Goal: Task Accomplishment & Management: Use online tool/utility

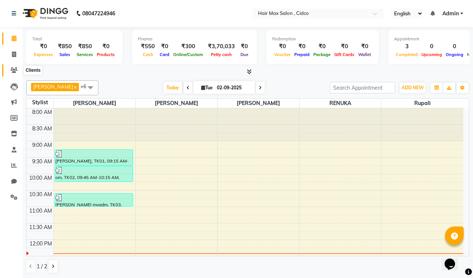
click at [16, 71] on icon at bounding box center [13, 70] width 7 height 6
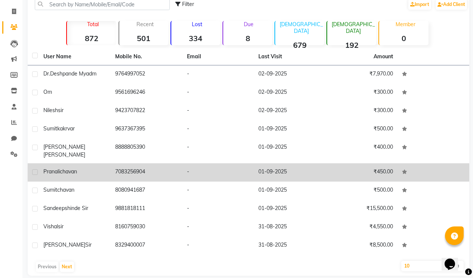
scroll to position [46, 0]
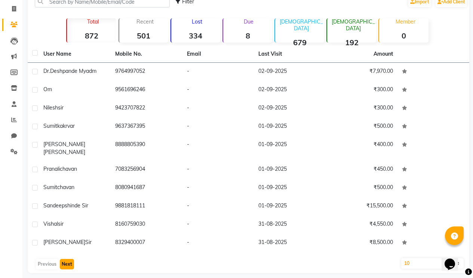
click at [71, 259] on button "Next" at bounding box center [67, 264] width 14 height 10
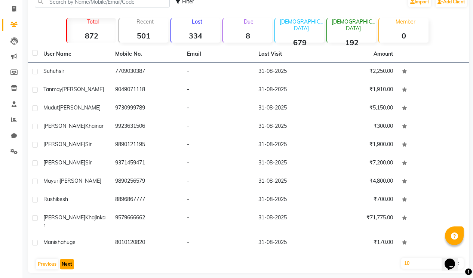
click at [69, 259] on button "Next" at bounding box center [67, 264] width 14 height 10
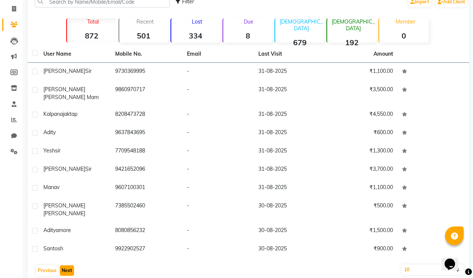
click at [65, 265] on button "Next" at bounding box center [67, 270] width 14 height 10
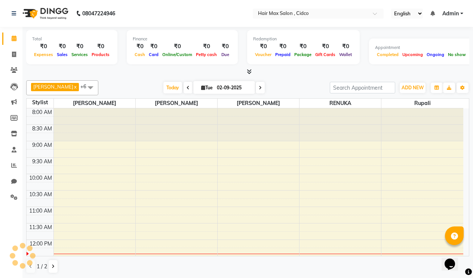
scroll to position [132, 0]
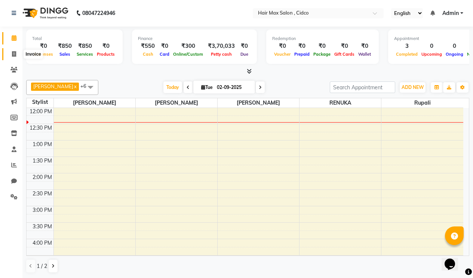
click at [16, 54] on icon at bounding box center [14, 54] width 4 height 6
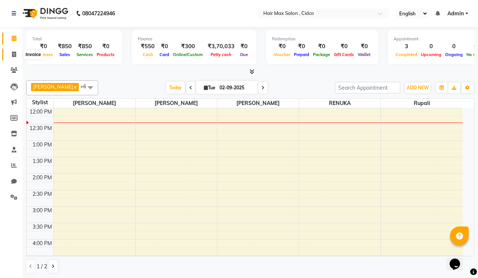
select select "7580"
select select "service"
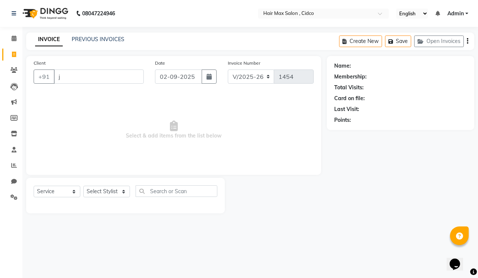
type input "j"
type input "1"
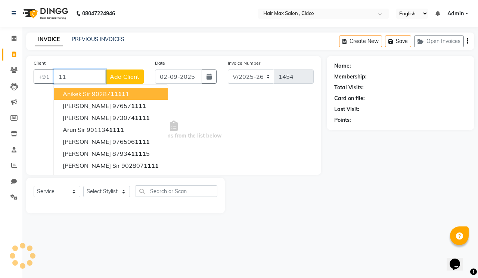
type input "1"
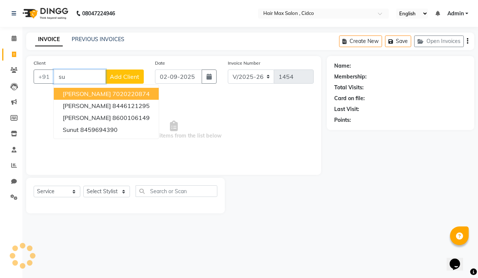
type input "s"
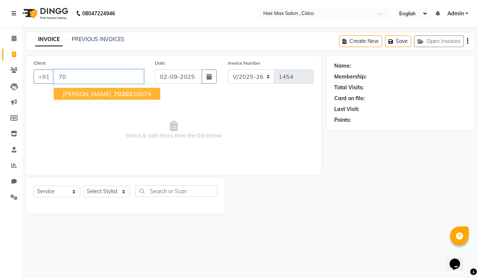
type input "7"
